Goal: Navigation & Orientation: Find specific page/section

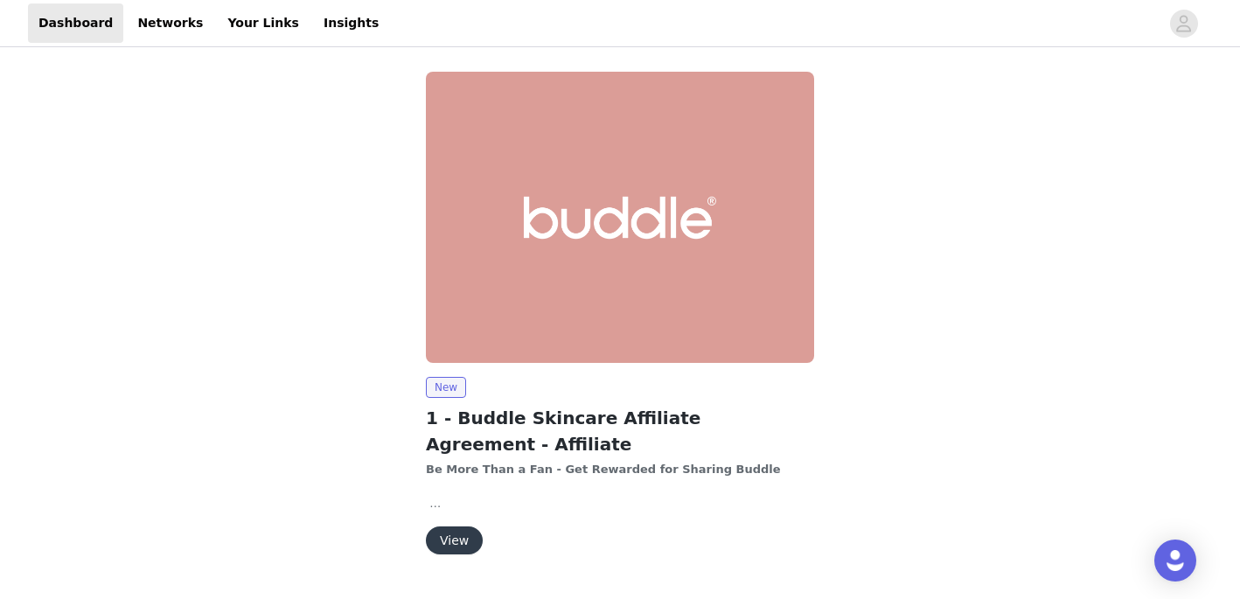
scroll to position [43, 0]
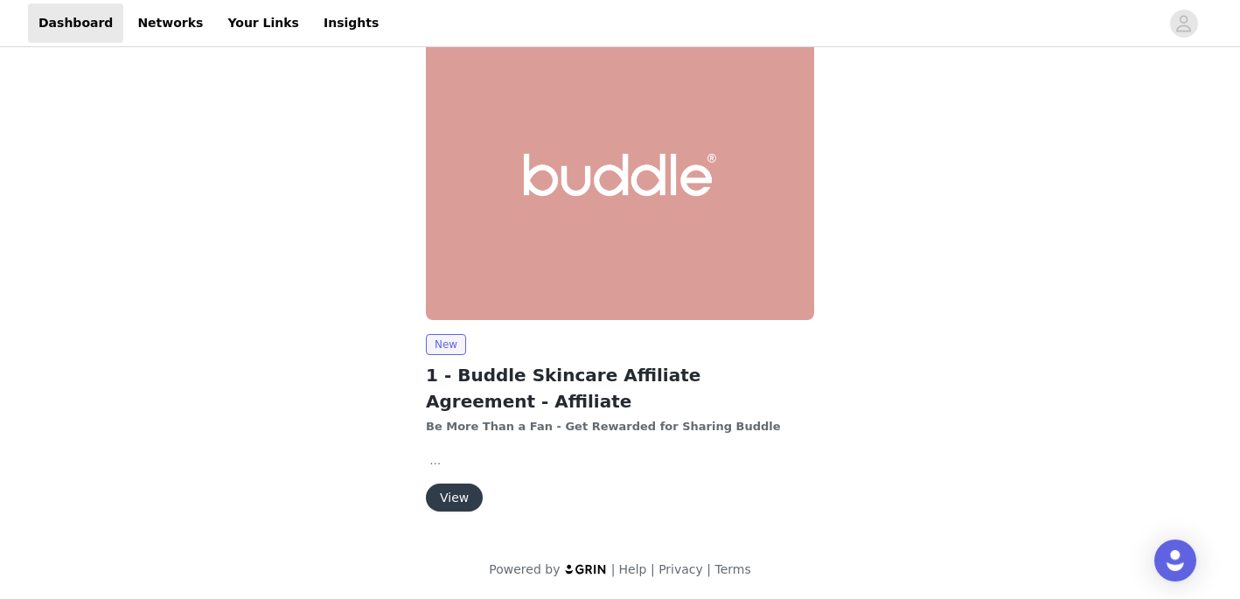
click at [456, 494] on button "View" at bounding box center [454, 497] width 57 height 28
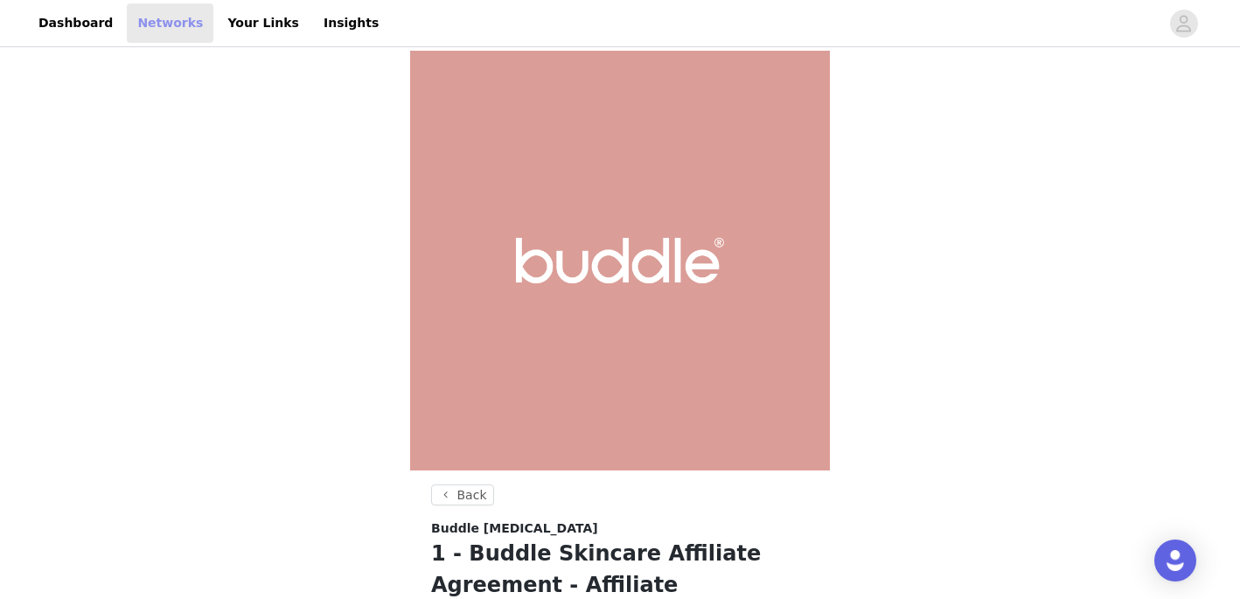
click at [156, 23] on link "Networks" at bounding box center [170, 22] width 87 height 39
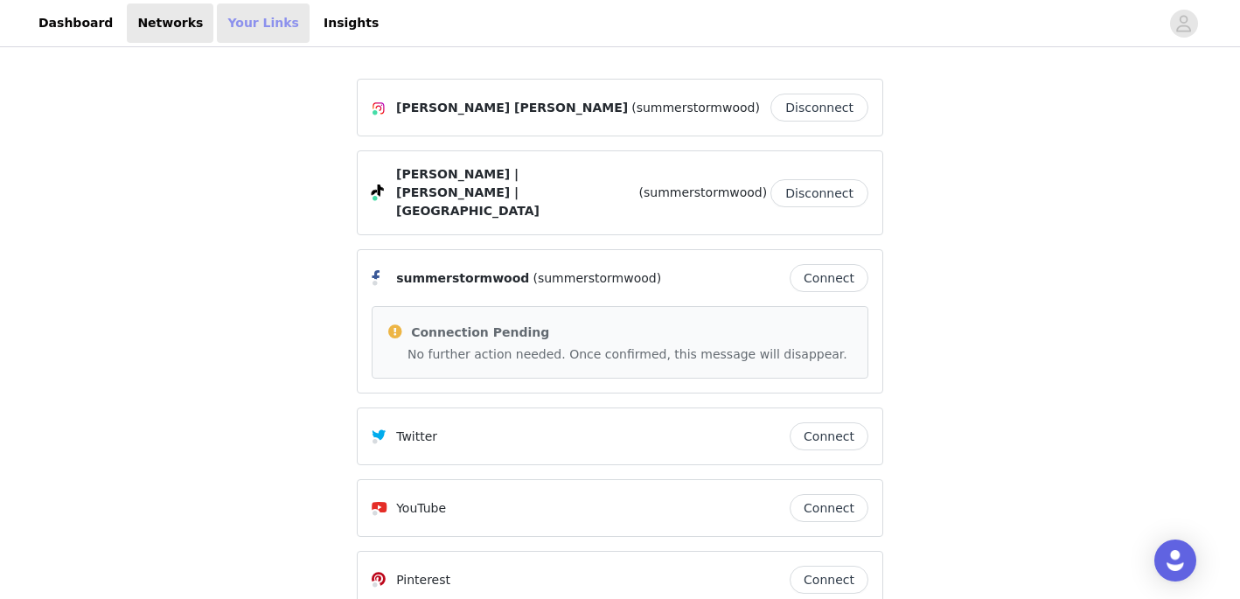
click at [231, 11] on link "Your Links" at bounding box center [263, 22] width 93 height 39
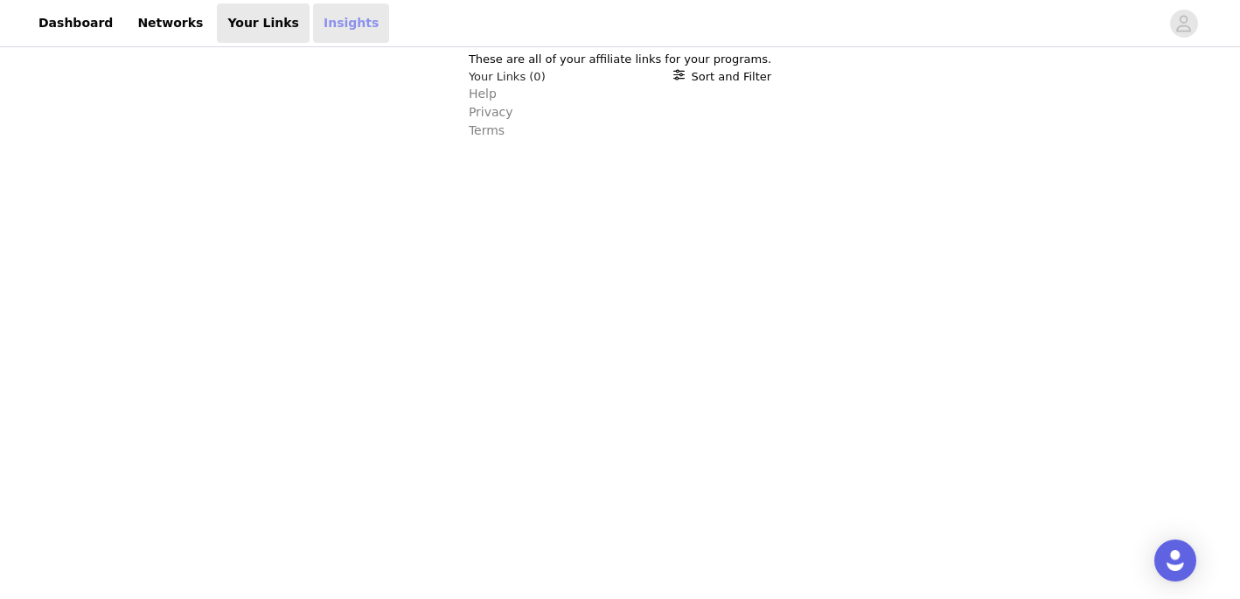
click at [326, 23] on link "Insights" at bounding box center [351, 22] width 76 height 39
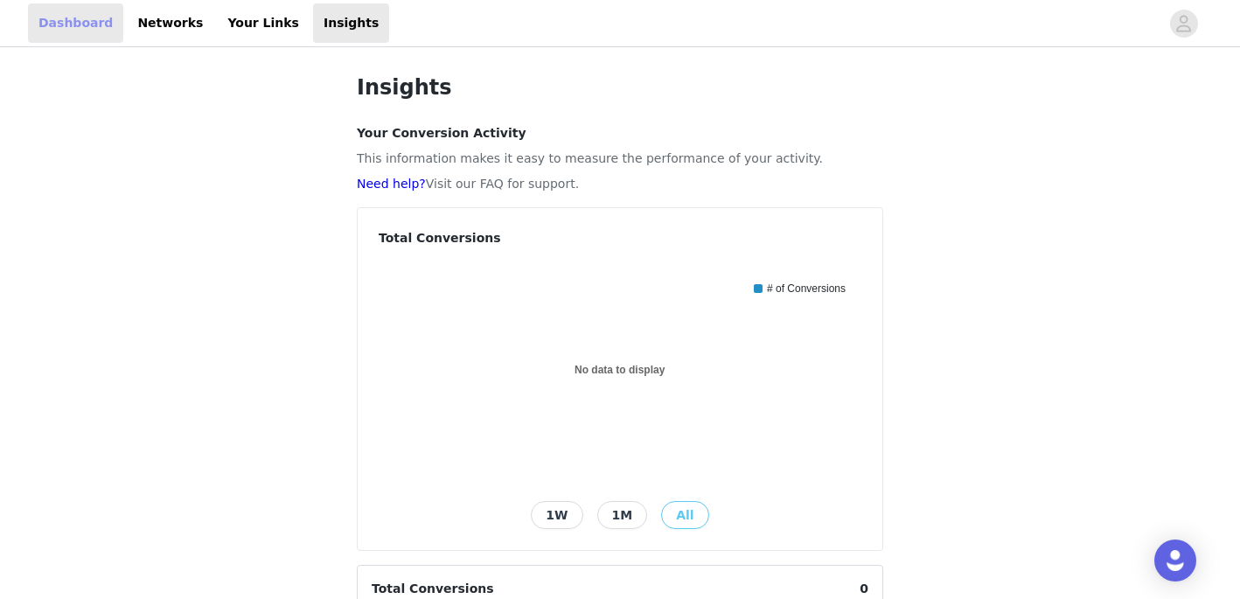
click at [95, 23] on link "Dashboard" at bounding box center [75, 22] width 95 height 39
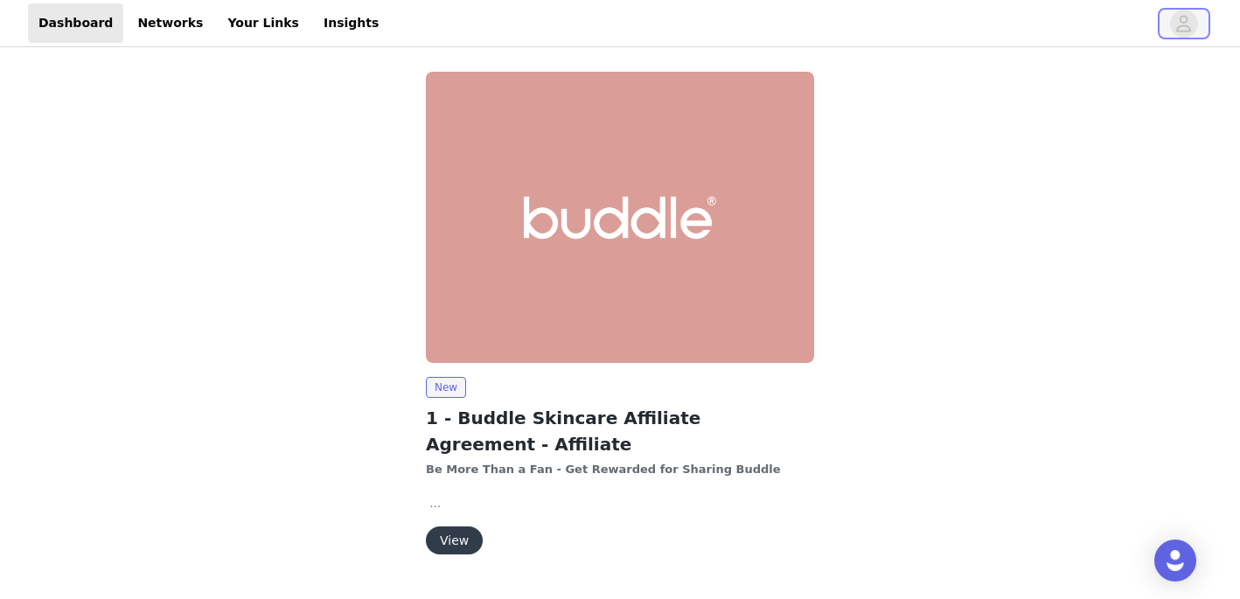
click at [1192, 24] on icon "avatar" at bounding box center [1183, 24] width 17 height 28
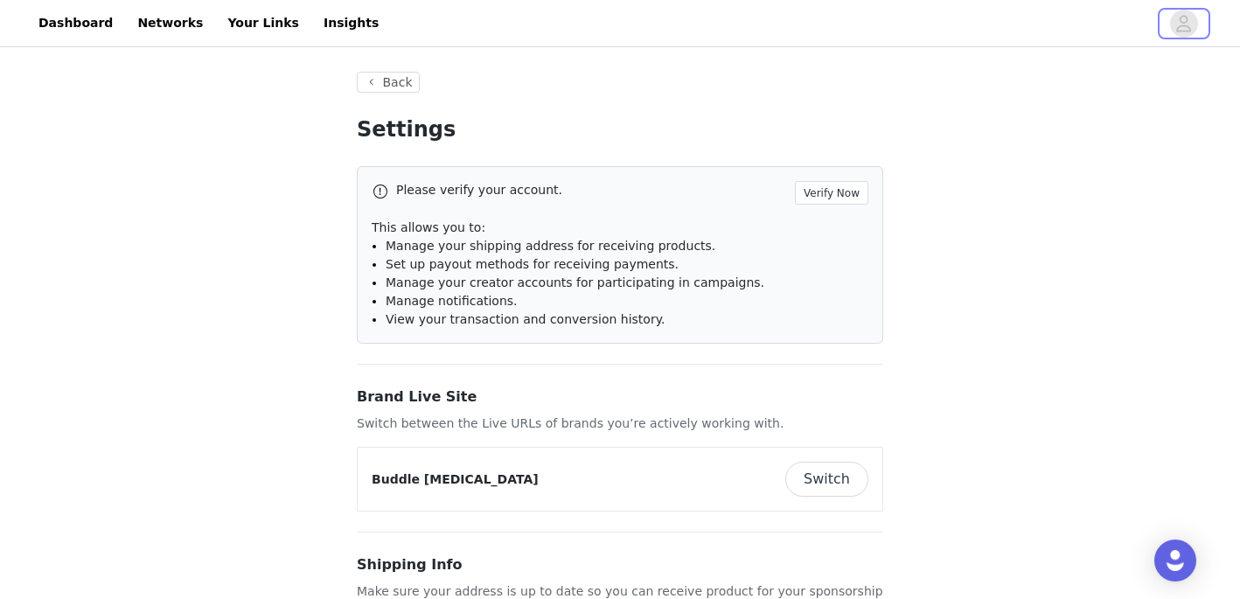
type input "+1 ([GEOGRAPHIC_DATA])"
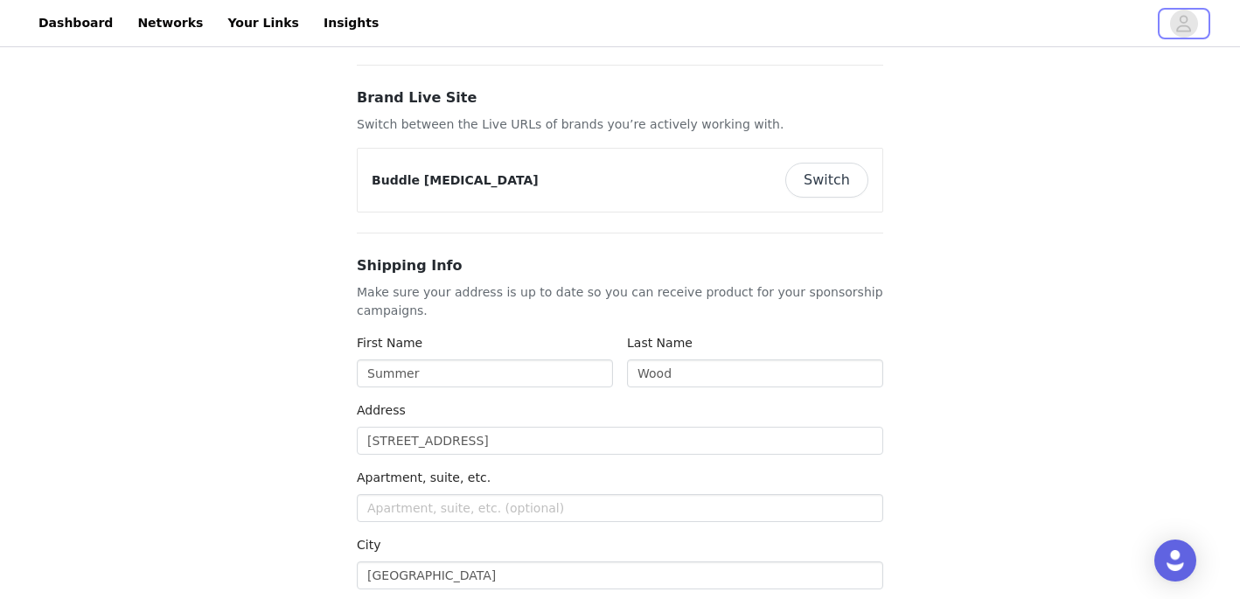
scroll to position [303, 0]
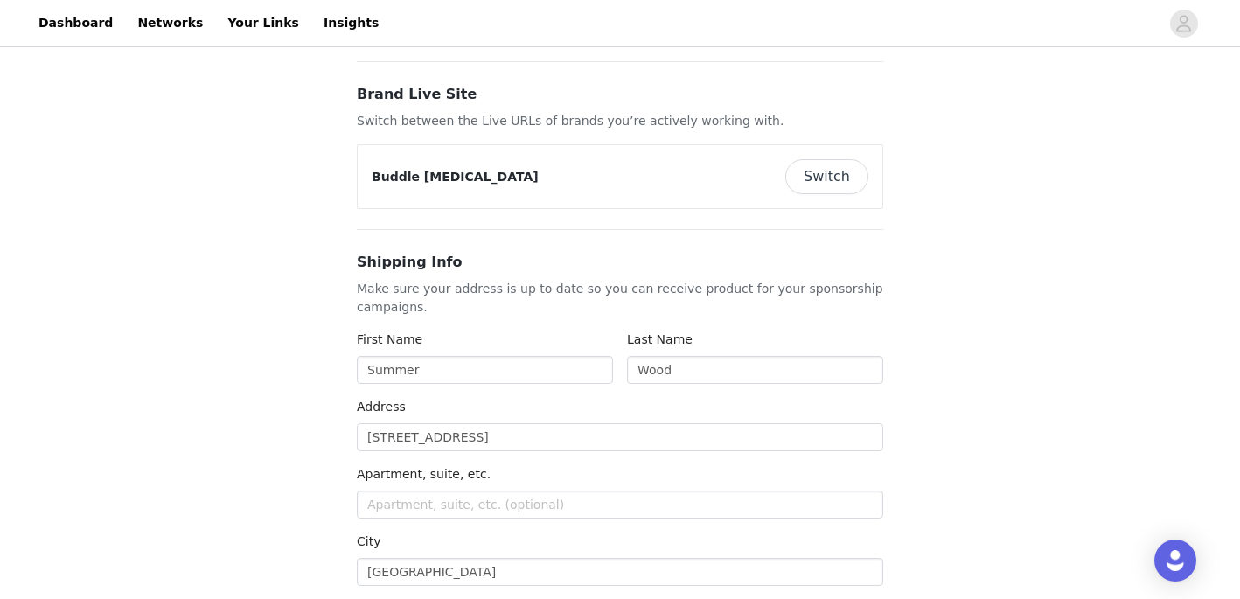
click at [849, 177] on button "Switch" at bounding box center [826, 176] width 83 height 35
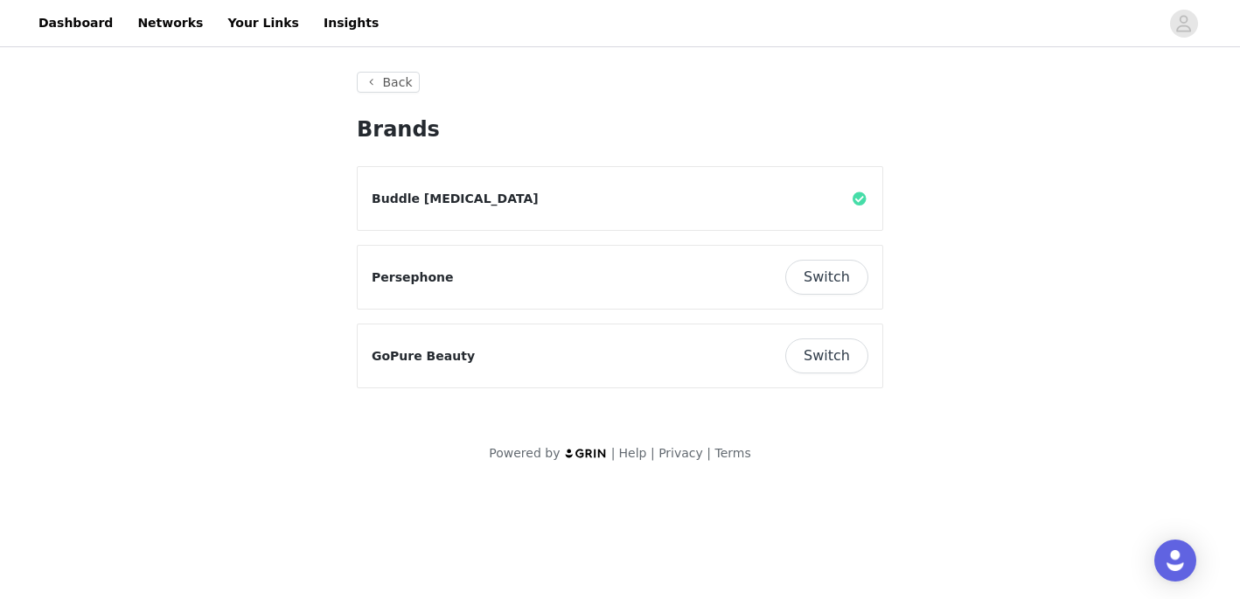
click at [848, 360] on button "Switch" at bounding box center [826, 355] width 83 height 35
